Goal: Information Seeking & Learning: Learn about a topic

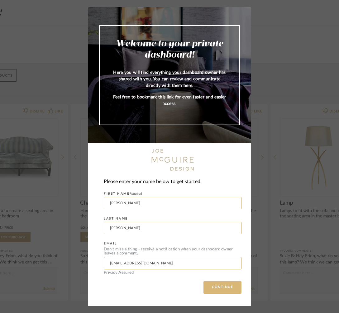
click at [217, 289] on button "CONTINUE" at bounding box center [222, 287] width 38 height 12
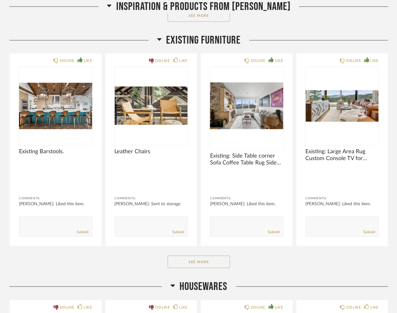
scroll to position [311, 0]
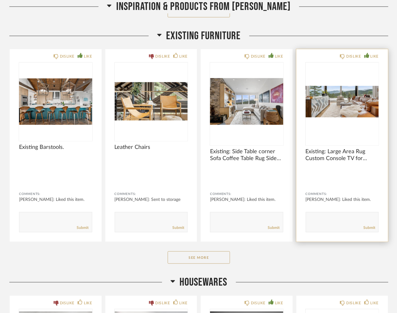
click at [338, 96] on img "0" at bounding box center [341, 102] width 73 height 78
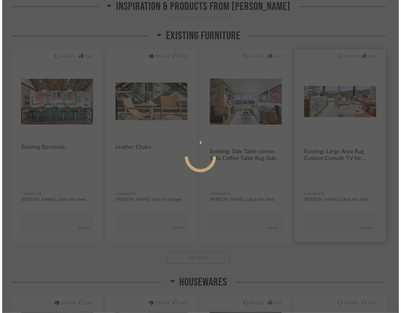
scroll to position [0, 0]
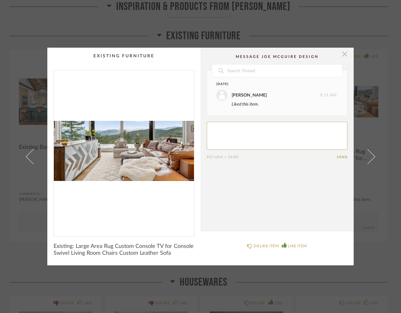
click at [338, 54] on span "button" at bounding box center [344, 54] width 12 height 12
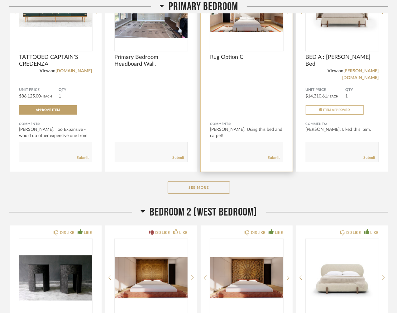
scroll to position [1370, 0]
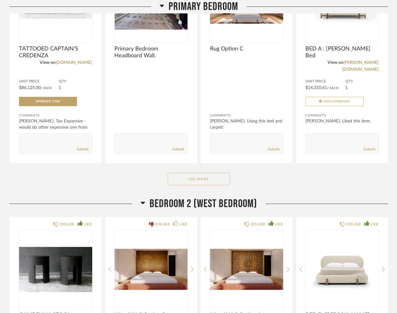
drag, startPoint x: 215, startPoint y: 164, endPoint x: 212, endPoint y: 164, distance: 3.1
click at [212, 173] on button "See More" at bounding box center [198, 179] width 62 height 12
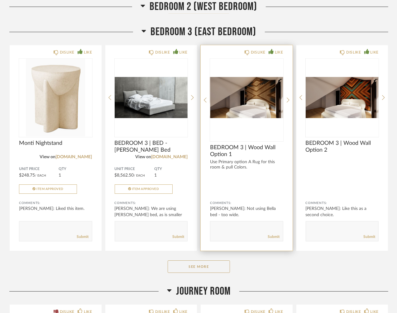
scroll to position [2459, 0]
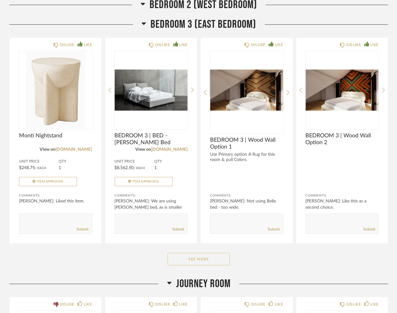
click at [190, 253] on button "See More" at bounding box center [198, 259] width 62 height 12
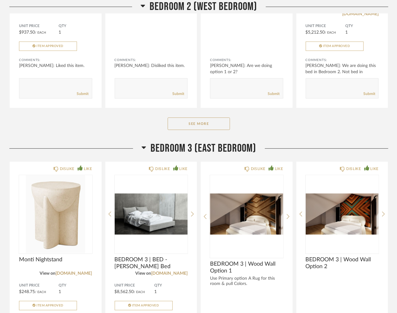
scroll to position [2334, 0]
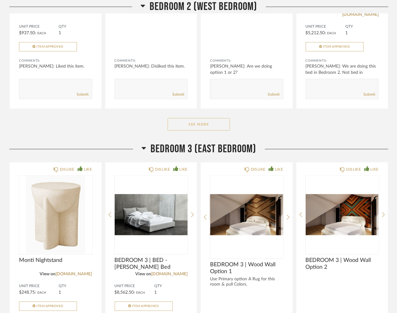
click at [212, 118] on button "See More" at bounding box center [198, 124] width 62 height 12
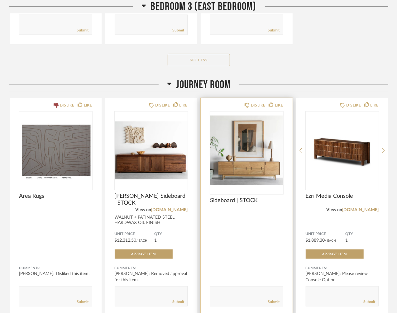
scroll to position [3113, 0]
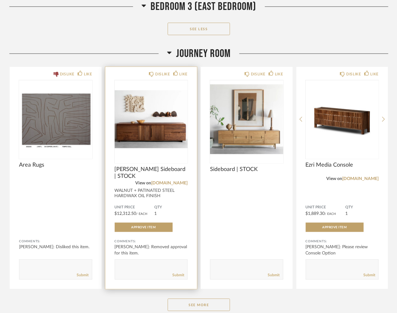
click at [159, 115] on img "0" at bounding box center [151, 119] width 73 height 78
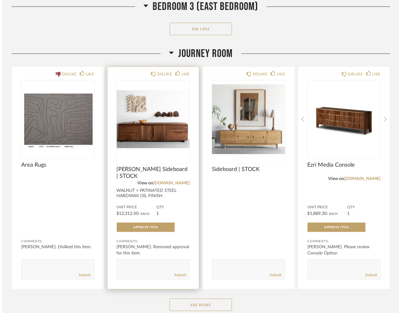
scroll to position [0, 0]
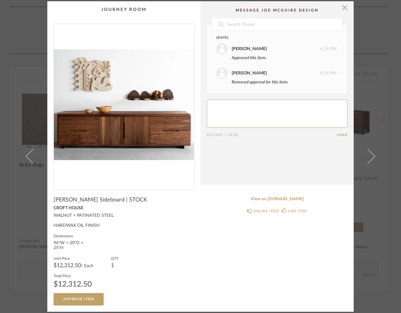
click at [148, 124] on img "0" at bounding box center [124, 104] width 140 height 161
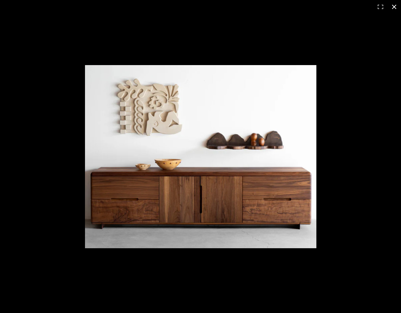
click at [338, 7] on button at bounding box center [394, 7] width 14 height 14
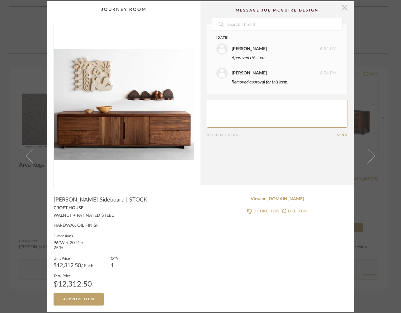
click at [338, 6] on span "button" at bounding box center [344, 7] width 12 height 12
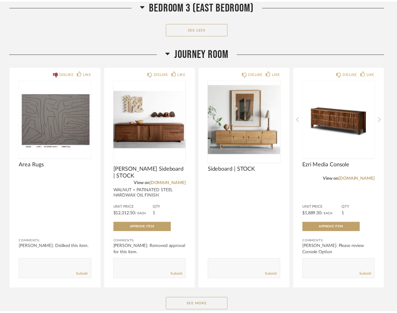
scroll to position [3113, 0]
